Goal: Complete application form

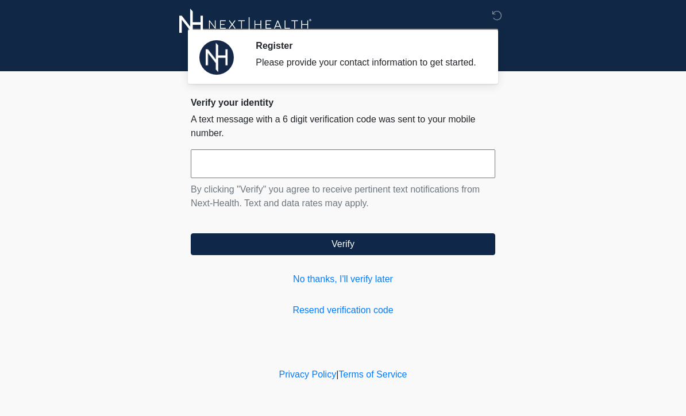
scroll to position [1, 0]
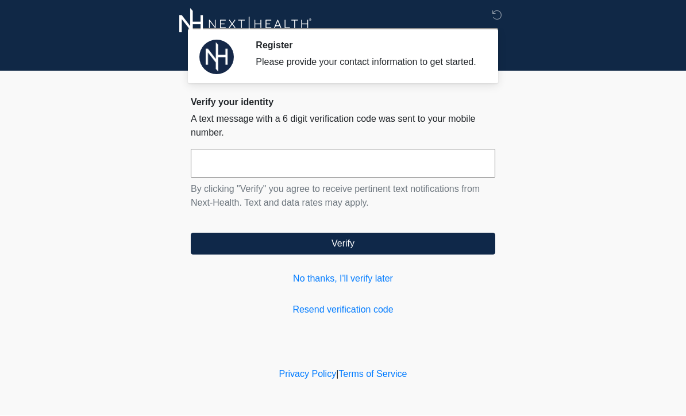
click at [203, 175] on input "text" at bounding box center [343, 163] width 305 height 29
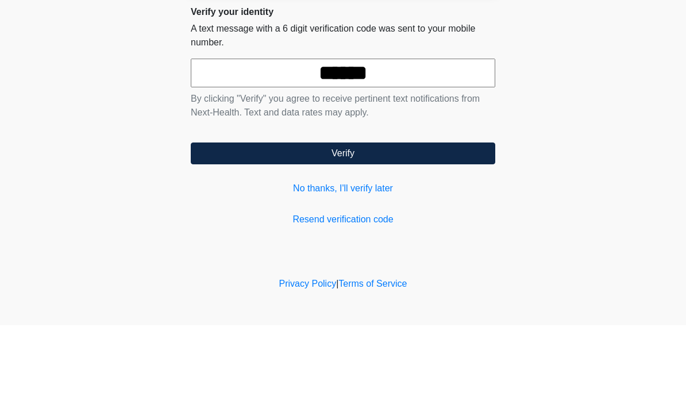
type input "******"
click at [433, 233] on button "Verify" at bounding box center [343, 244] width 305 height 22
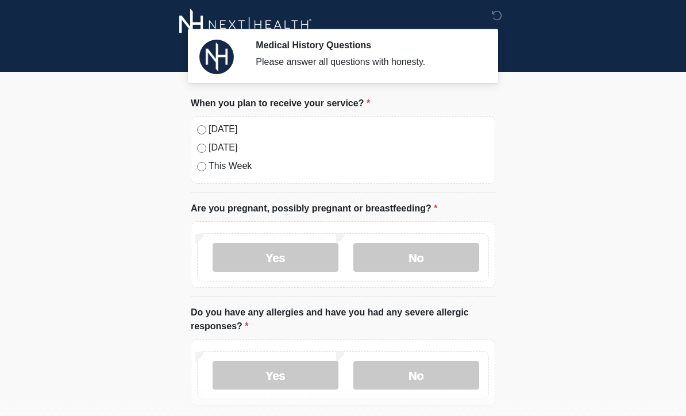
click at [423, 148] on label "Tomorrow" at bounding box center [349, 148] width 280 height 14
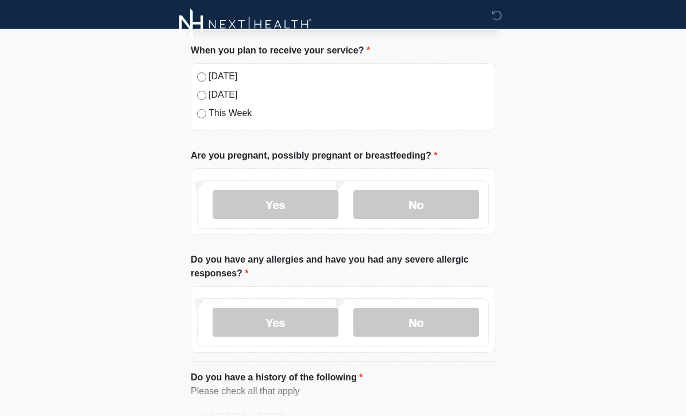
scroll to position [53, 0]
click at [448, 206] on label "No" at bounding box center [416, 204] width 126 height 29
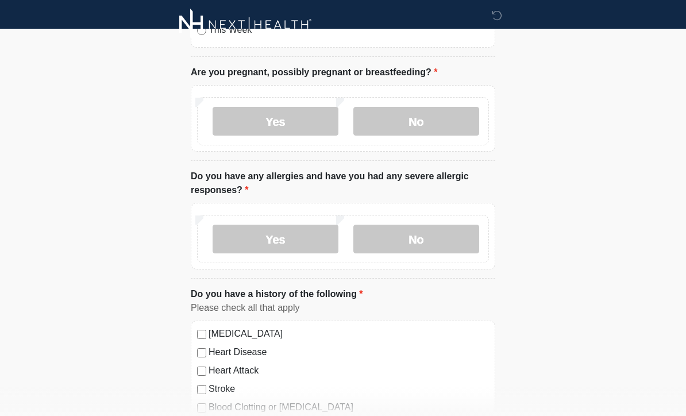
scroll to position [154, 0]
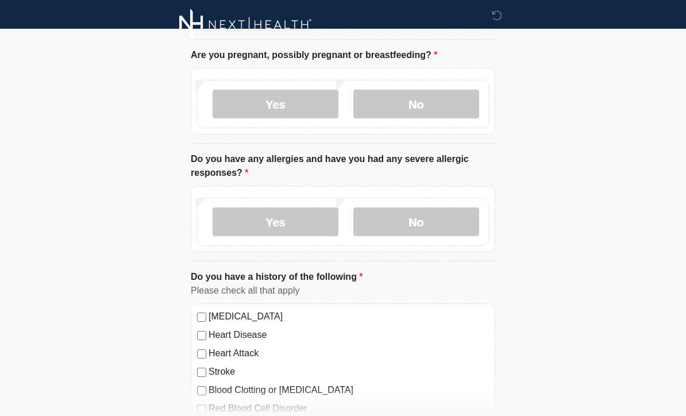
click at [446, 227] on label "No" at bounding box center [416, 221] width 126 height 29
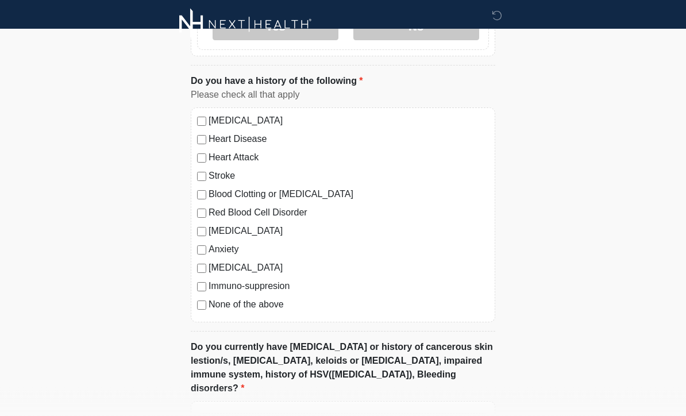
scroll to position [359, 0]
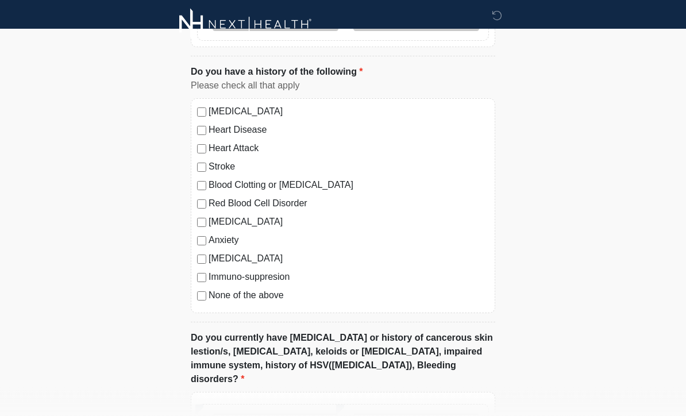
click at [280, 292] on label "None of the above" at bounding box center [349, 296] width 280 height 14
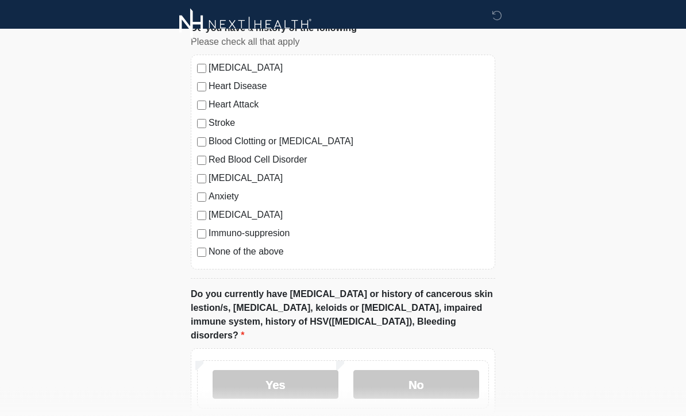
scroll to position [418, 0]
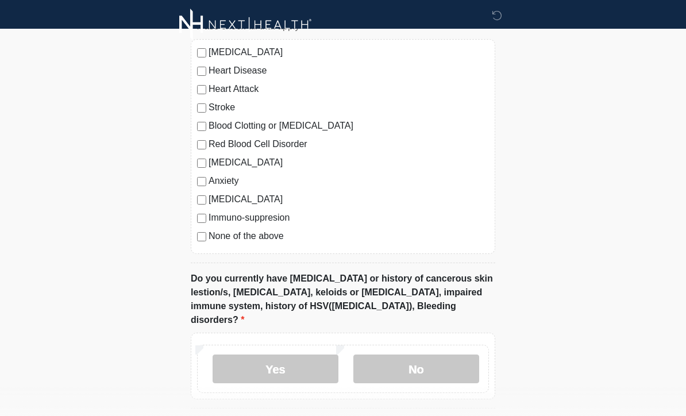
click at [463, 359] on label "No" at bounding box center [416, 369] width 126 height 29
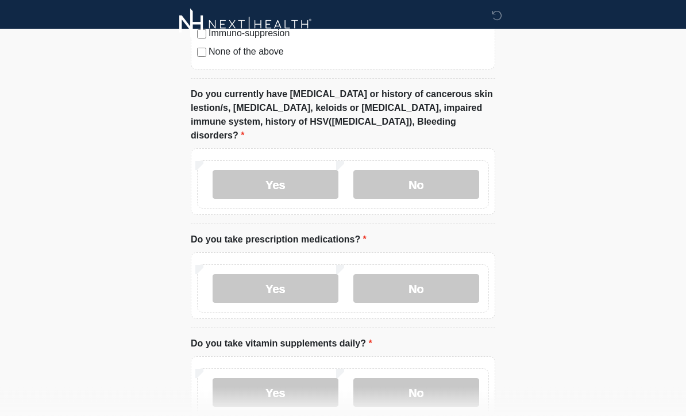
scroll to position [602, 0]
click at [331, 275] on label "Yes" at bounding box center [276, 289] width 126 height 29
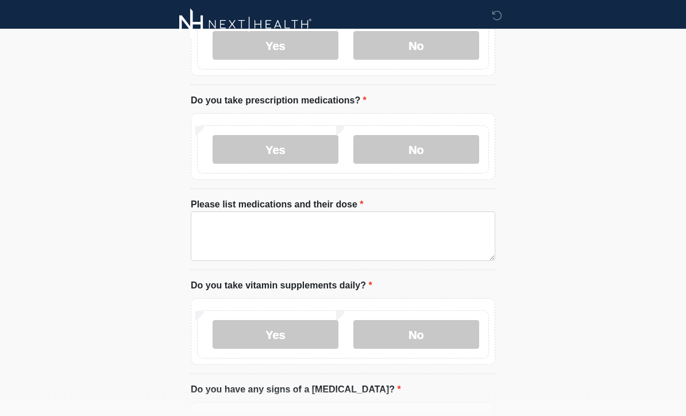
scroll to position [742, 0]
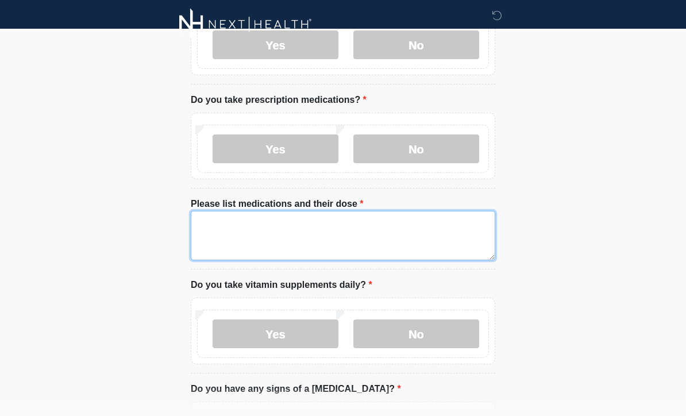
click at [445, 211] on textarea "Please list medications and their dose" at bounding box center [343, 235] width 305 height 49
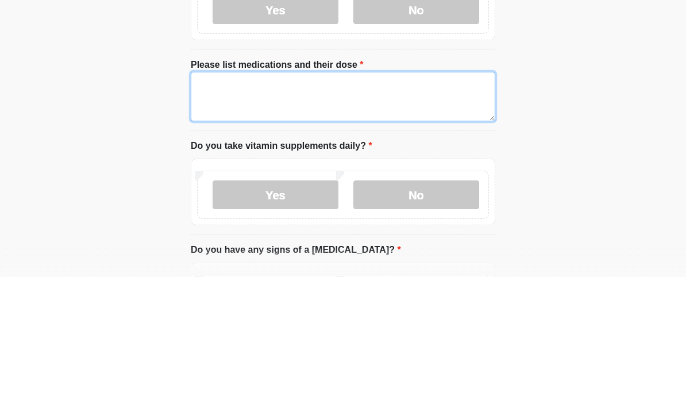
type textarea "*"
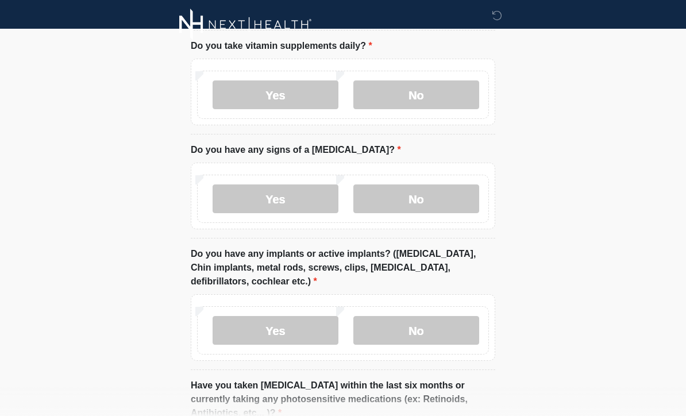
scroll to position [873, 0]
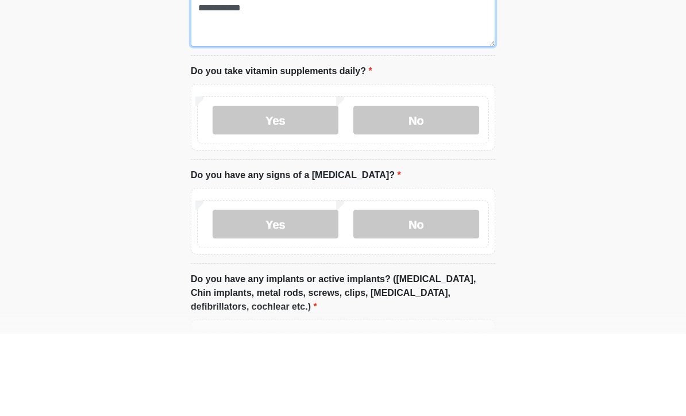
type textarea "**********"
click at [458, 188] on label "No" at bounding box center [416, 202] width 126 height 29
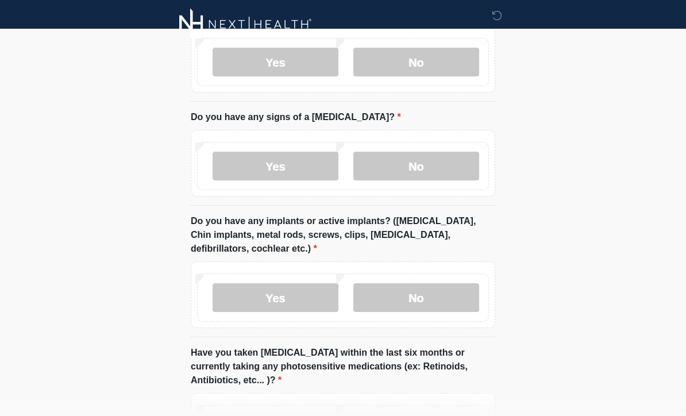
scroll to position [1014, 0]
click at [460, 156] on label "No" at bounding box center [416, 166] width 126 height 29
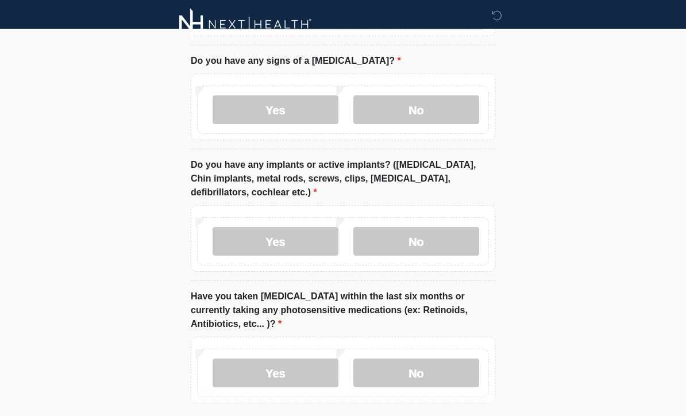
scroll to position [1082, 0]
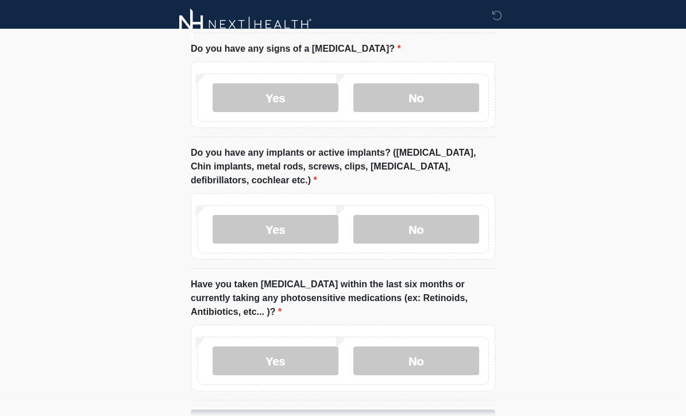
click at [325, 224] on label "Yes" at bounding box center [276, 229] width 126 height 29
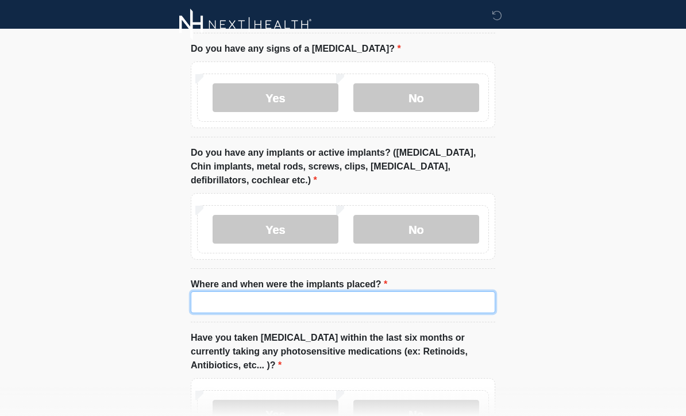
click at [426, 291] on input "Where and when were the implants placed?" at bounding box center [343, 302] width 305 height 22
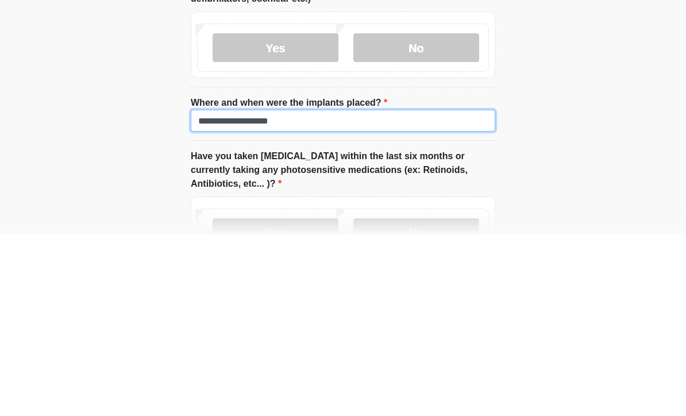
type input "**********"
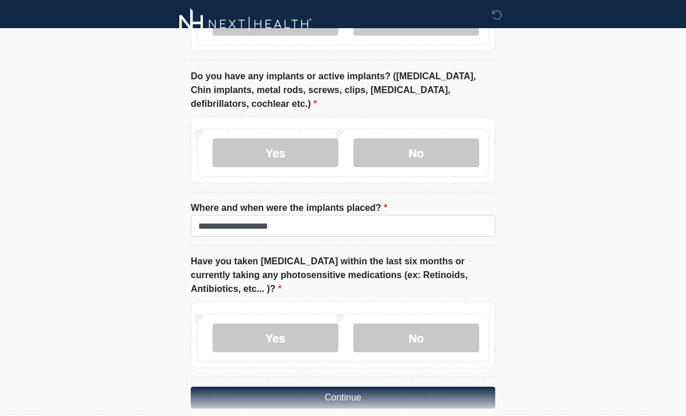
scroll to position [1158, 0]
click at [425, 324] on label "No" at bounding box center [416, 338] width 126 height 29
click at [441, 387] on button "Continue" at bounding box center [343, 398] width 305 height 22
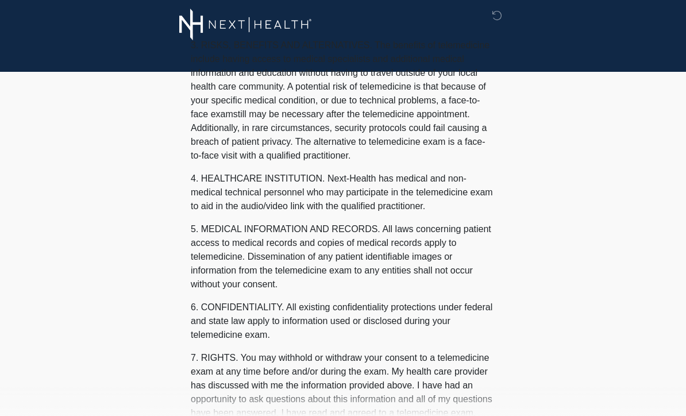
scroll to position [0, 0]
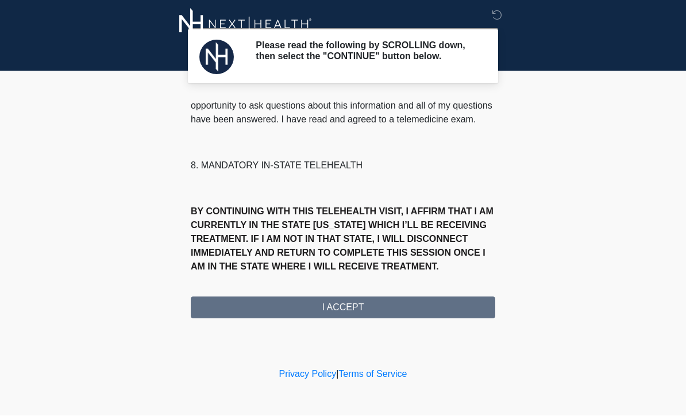
click at [404, 309] on button "I ACCEPT" at bounding box center [343, 308] width 305 height 22
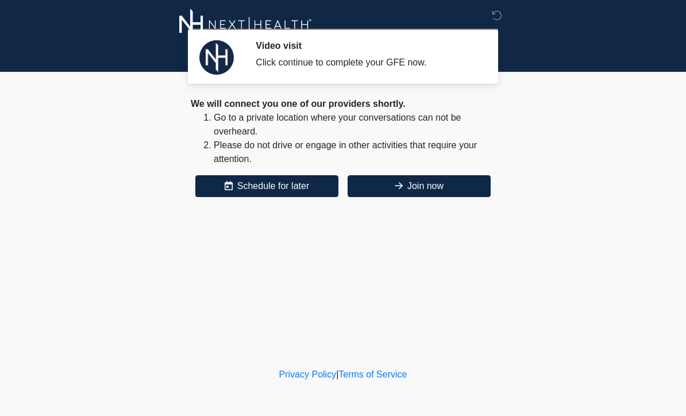
click at [442, 188] on button "Join now" at bounding box center [419, 186] width 143 height 22
